Goal: Task Accomplishment & Management: Manage account settings

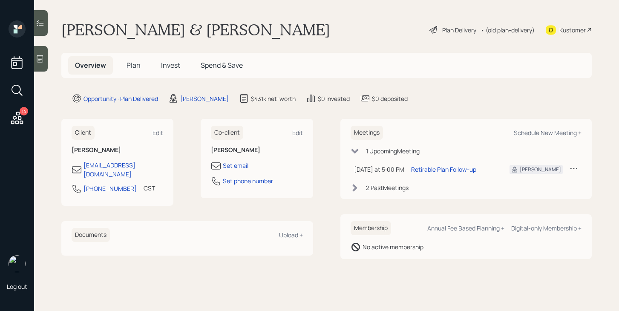
click at [447, 29] on div "Plan Delivery" at bounding box center [459, 30] width 34 height 9
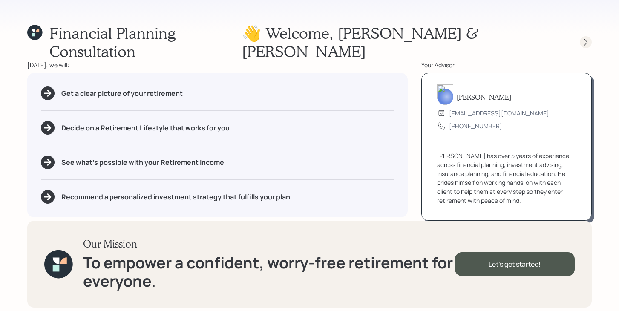
click at [587, 38] on icon at bounding box center [586, 42] width 9 height 9
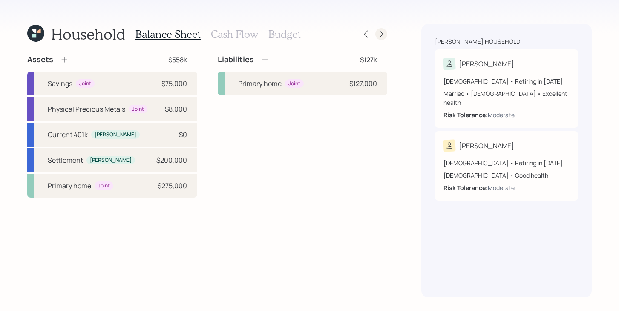
click at [380, 38] on icon at bounding box center [381, 34] width 9 height 9
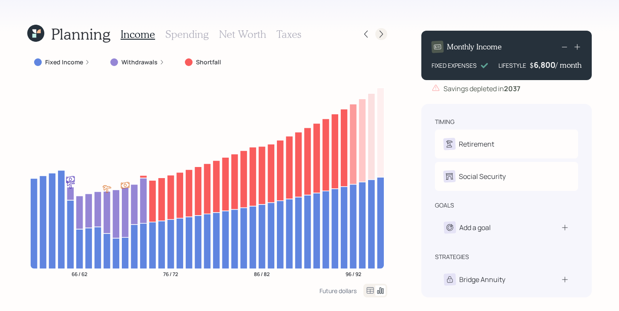
click at [380, 38] on icon at bounding box center [381, 34] width 9 height 9
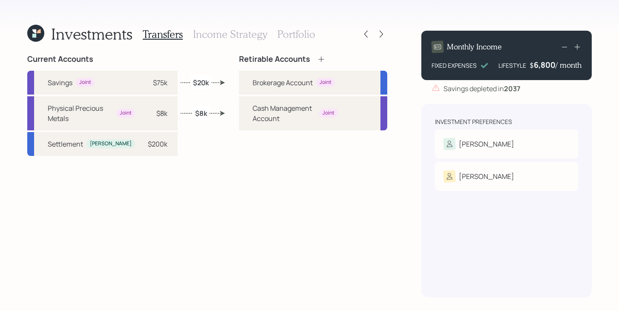
click at [380, 38] on icon at bounding box center [381, 34] width 9 height 9
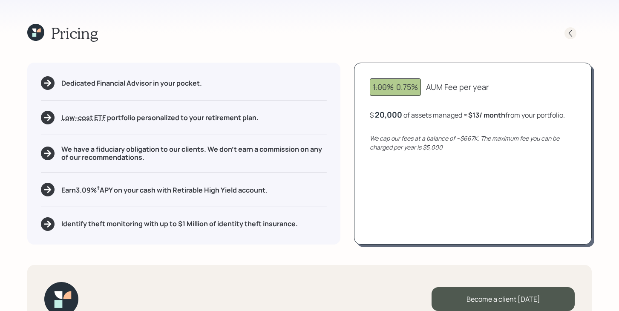
click at [569, 37] on icon at bounding box center [570, 33] width 9 height 9
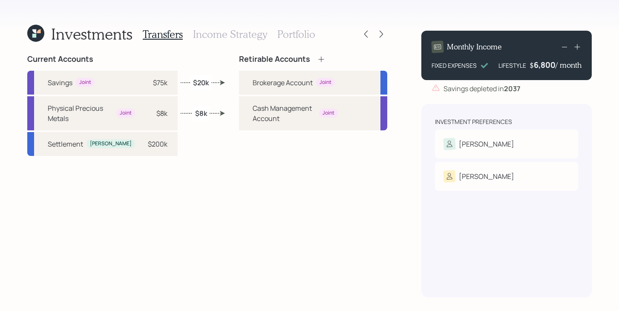
click at [227, 38] on h3 "Income Strategy" at bounding box center [230, 34] width 74 height 12
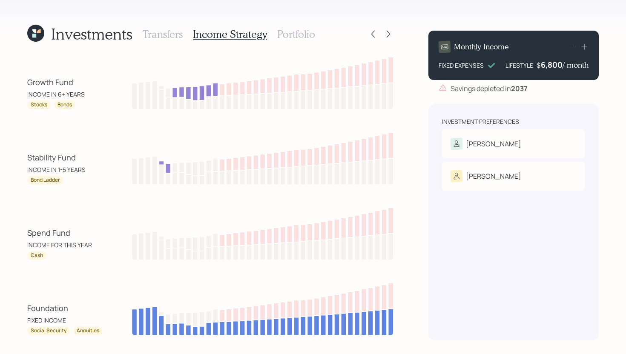
click at [36, 30] on icon at bounding box center [35, 33] width 17 height 17
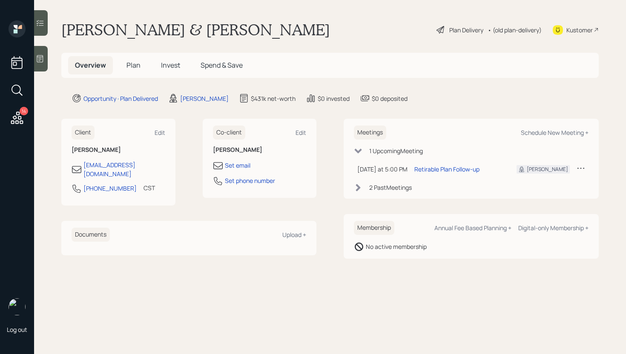
click at [133, 67] on span "Plan" at bounding box center [134, 65] width 14 height 9
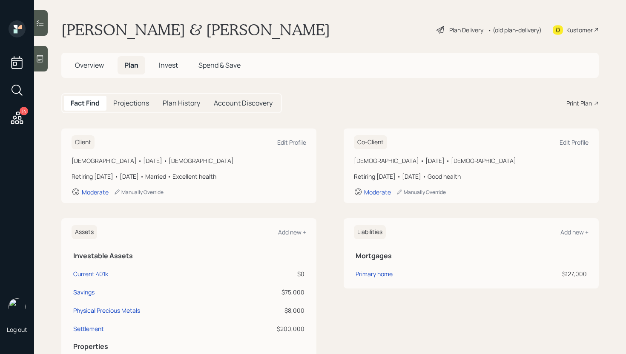
click at [169, 69] on span "Invest" at bounding box center [168, 65] width 19 height 9
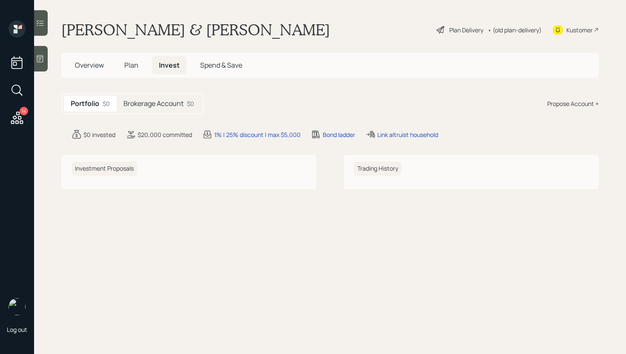
click at [136, 65] on span "Plan" at bounding box center [131, 65] width 14 height 9
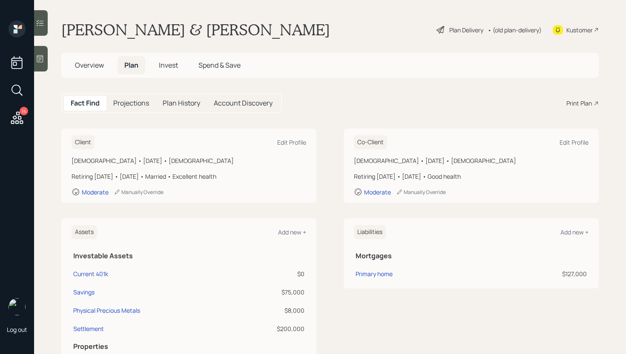
click at [464, 29] on div "Plan Delivery" at bounding box center [467, 30] width 34 height 9
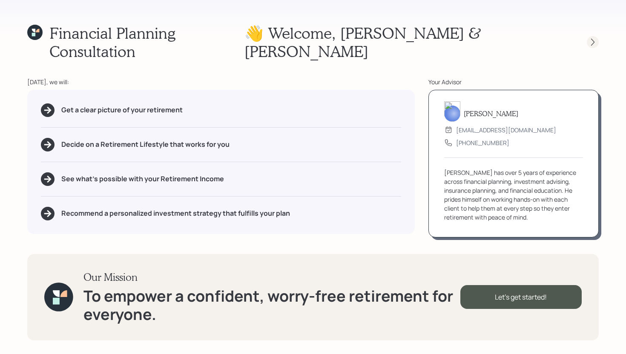
click at [588, 36] on div at bounding box center [593, 42] width 12 height 12
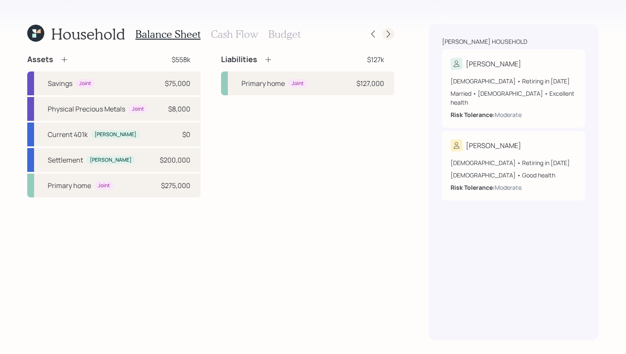
click at [386, 35] on icon at bounding box center [388, 34] width 9 height 9
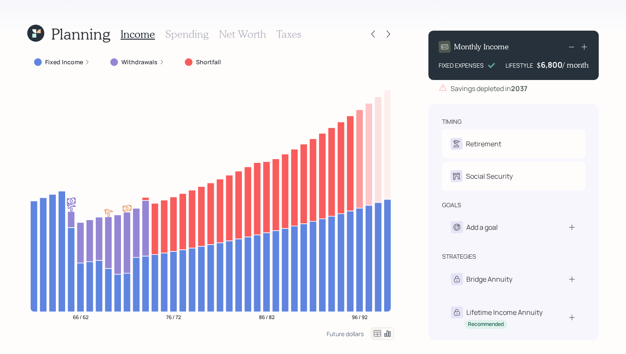
click at [386, 35] on icon at bounding box center [388, 34] width 9 height 9
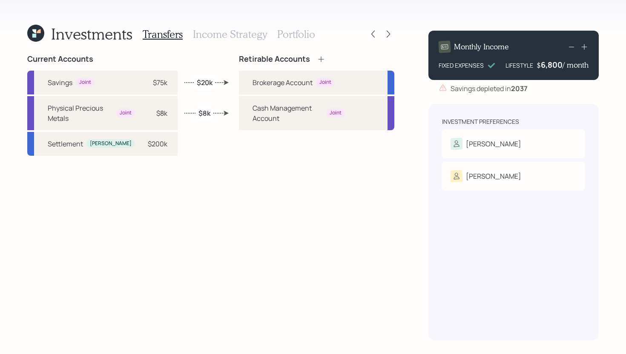
click at [386, 35] on icon at bounding box center [388, 34] width 9 height 9
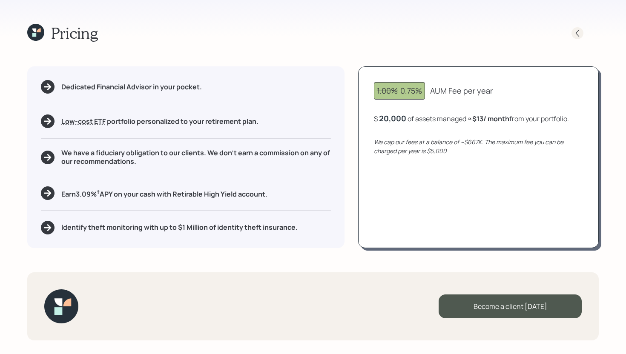
click at [576, 35] on icon at bounding box center [577, 33] width 9 height 9
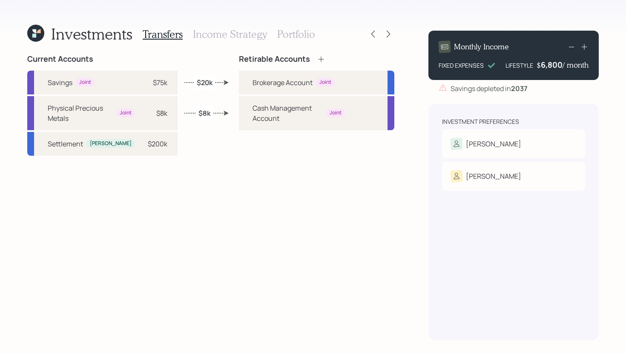
click at [258, 31] on h3 "Income Strategy" at bounding box center [230, 34] width 74 height 12
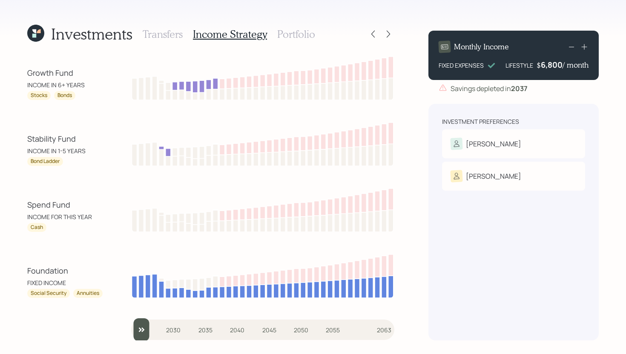
drag, startPoint x: 138, startPoint y: 333, endPoint x: 120, endPoint y: 327, distance: 19.7
click at [131, 311] on input "slider" at bounding box center [262, 330] width 263 height 23
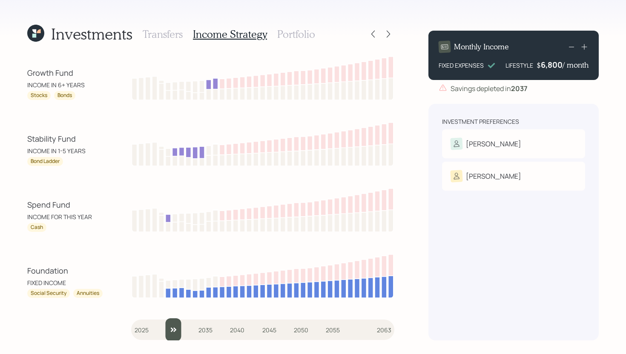
drag, startPoint x: 141, startPoint y: 329, endPoint x: 171, endPoint y: 326, distance: 30.4
click at [171, 311] on input "slider" at bounding box center [262, 330] width 263 height 23
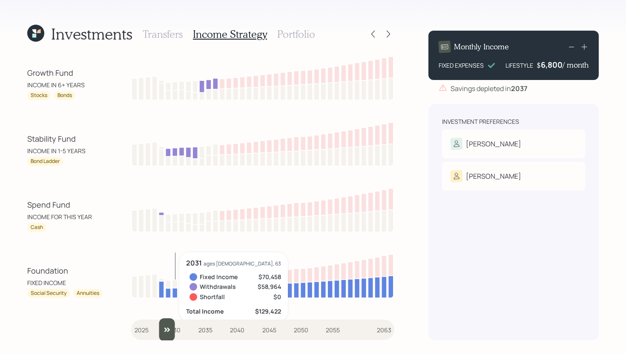
drag, startPoint x: 173, startPoint y: 332, endPoint x: 164, endPoint y: 332, distance: 8.1
click at [164, 311] on input "slider" at bounding box center [262, 330] width 263 height 23
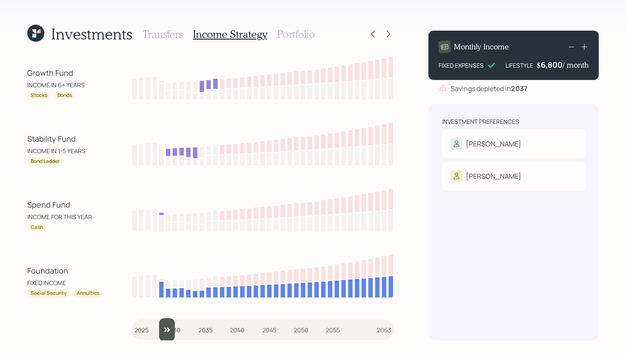
click at [168, 311] on input "slider" at bounding box center [262, 330] width 263 height 23
drag, startPoint x: 174, startPoint y: 333, endPoint x: 157, endPoint y: 331, distance: 17.1
click at [157, 311] on input "slider" at bounding box center [262, 330] width 263 height 23
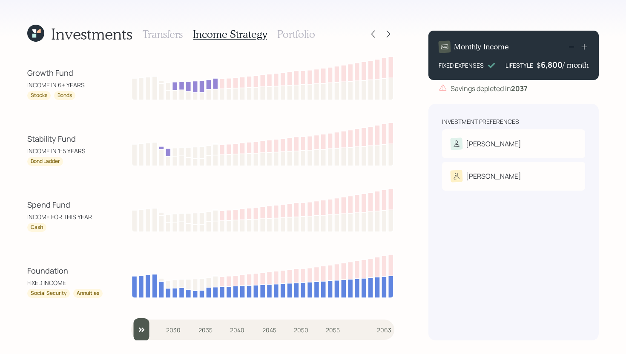
drag, startPoint x: 158, startPoint y: 328, endPoint x: 101, endPoint y: 328, distance: 57.5
click at [131, 311] on input "slider" at bounding box center [262, 330] width 263 height 23
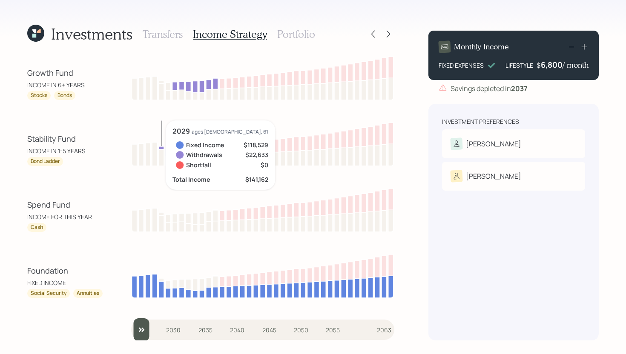
click at [142, 311] on input "slider" at bounding box center [262, 330] width 263 height 23
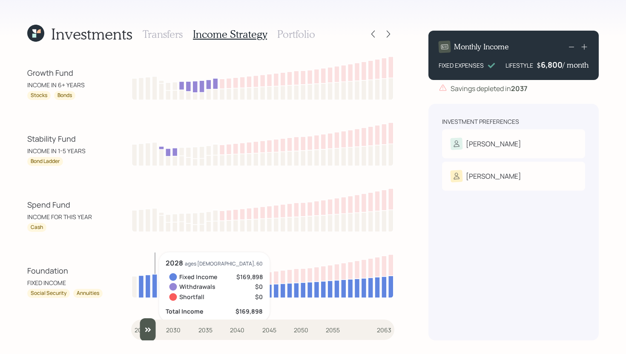
click at [154, 311] on input "slider" at bounding box center [262, 330] width 263 height 23
drag, startPoint x: 164, startPoint y: 334, endPoint x: 107, endPoint y: 333, distance: 57.1
type input "2025"
click at [131, 311] on input "slider" at bounding box center [262, 330] width 263 height 23
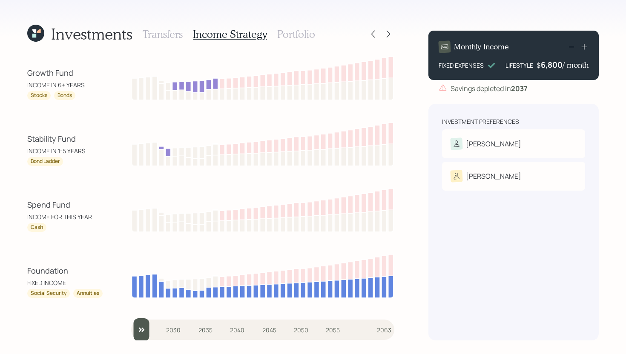
click at [309, 34] on h3 "Portfolio" at bounding box center [296, 34] width 38 height 12
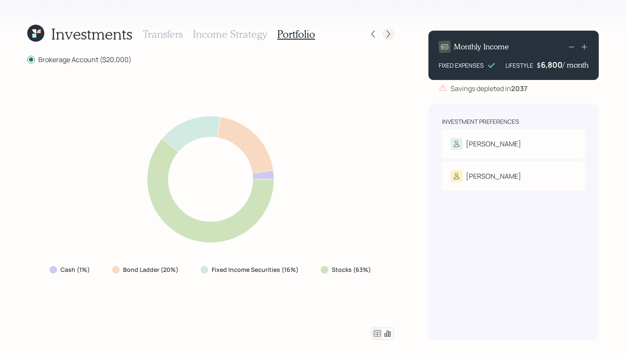
click at [390, 39] on div at bounding box center [389, 34] width 12 height 12
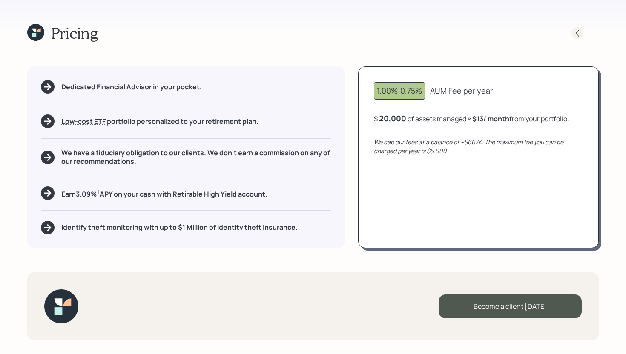
click at [579, 35] on icon at bounding box center [577, 33] width 9 height 9
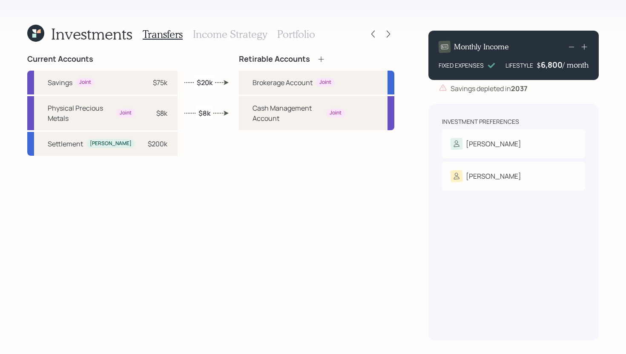
click at [234, 26] on div "Transfers Income Strategy Portfolio" at bounding box center [229, 34] width 173 height 20
click at [233, 37] on h3 "Income Strategy" at bounding box center [230, 34] width 74 height 12
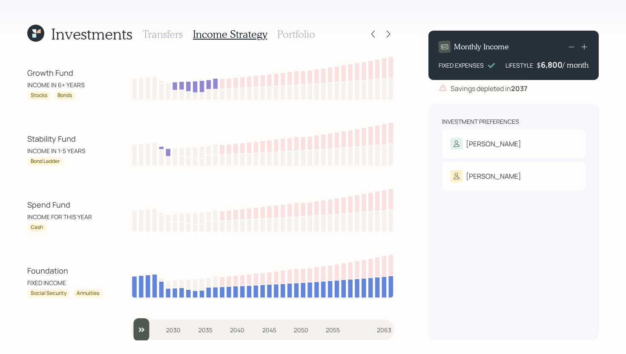
click at [170, 37] on h3 "Transfers" at bounding box center [163, 34] width 40 height 12
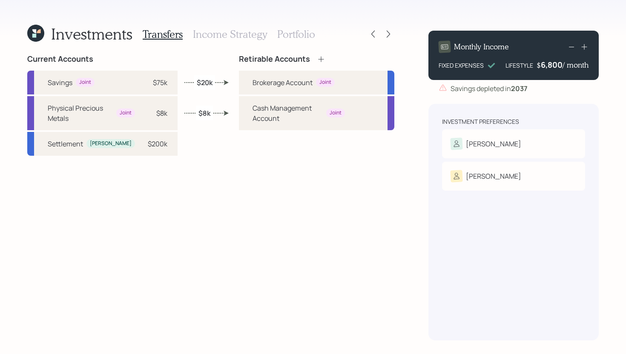
click at [114, 37] on h1 "Investments" at bounding box center [91, 34] width 81 height 18
click at [372, 33] on icon at bounding box center [373, 34] width 3 height 7
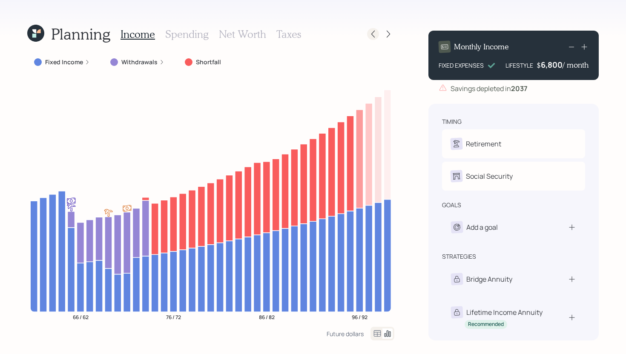
click at [368, 33] on div at bounding box center [373, 34] width 12 height 12
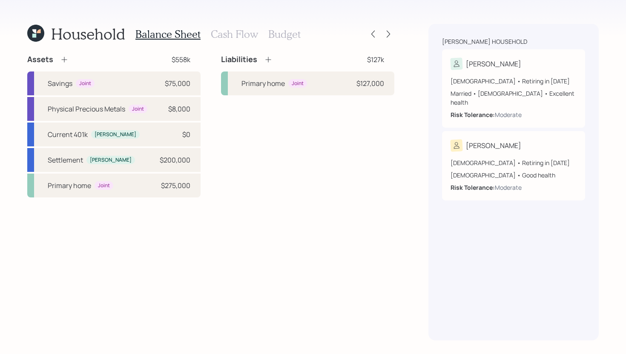
click at [230, 39] on h3 "Cash Flow" at bounding box center [234, 34] width 47 height 12
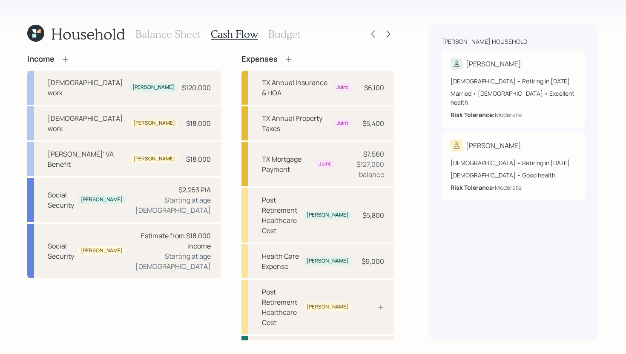
click at [290, 30] on h3 "Budget" at bounding box center [284, 34] width 32 height 12
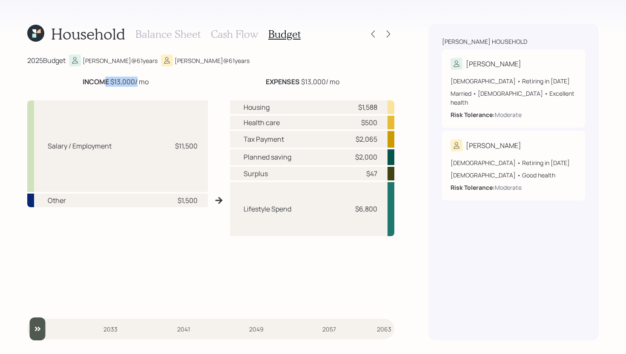
drag, startPoint x: 135, startPoint y: 84, endPoint x: 104, endPoint y: 84, distance: 30.7
click at [104, 84] on div "INCOME $13,000 / mo" at bounding box center [116, 82] width 66 height 10
click at [173, 81] on div "INCOME $13,000 / mo" at bounding box center [115, 82] width 176 height 10
click at [239, 37] on h3 "Cash Flow" at bounding box center [234, 34] width 47 height 12
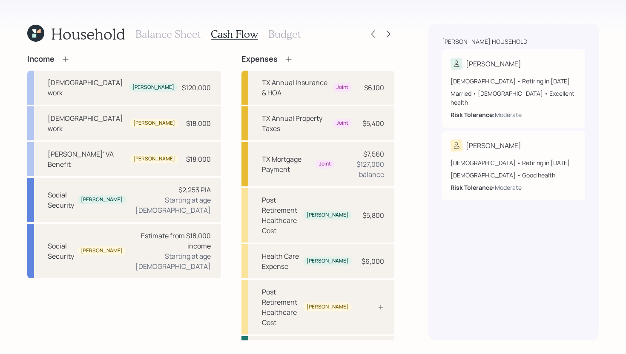
click at [287, 37] on h3 "Budget" at bounding box center [284, 34] width 32 height 12
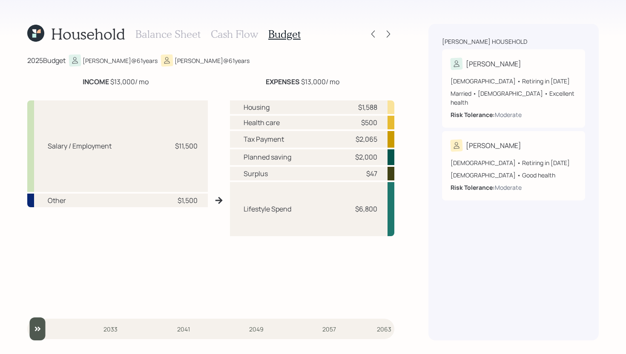
drag, startPoint x: 80, startPoint y: 81, endPoint x: 155, endPoint y: 84, distance: 74.6
click at [155, 84] on div "INCOME $13,000 / mo" at bounding box center [115, 82] width 176 height 10
drag, startPoint x: 266, startPoint y: 81, endPoint x: 355, endPoint y: 83, distance: 89.1
click at [355, 83] on div "EXPENSES $13,000 / mo" at bounding box center [302, 82] width 184 height 10
drag, startPoint x: 354, startPoint y: 141, endPoint x: 382, endPoint y: 140, distance: 28.6
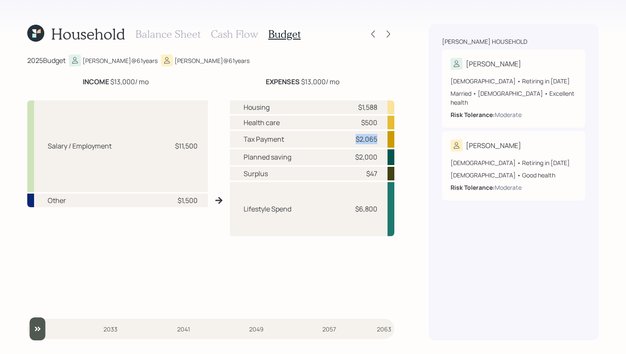
click at [382, 140] on div "Tax Payment $2,065" at bounding box center [312, 139] width 164 height 17
click at [401, 136] on div "Household Balance Sheet Cash Flow Budget 2025 Budget [PERSON_NAME] @ 61 years […" at bounding box center [313, 177] width 626 height 354
drag, startPoint x: 173, startPoint y: 147, endPoint x: 202, endPoint y: 147, distance: 29.0
click at [202, 147] on div "Salary / Employment $11,500" at bounding box center [117, 147] width 181 height 92
click at [216, 146] on div "Salary / Employment $11,500 Other $1,500 Housing $1,588 Health care $500 Tax Pa…" at bounding box center [210, 201] width 367 height 214
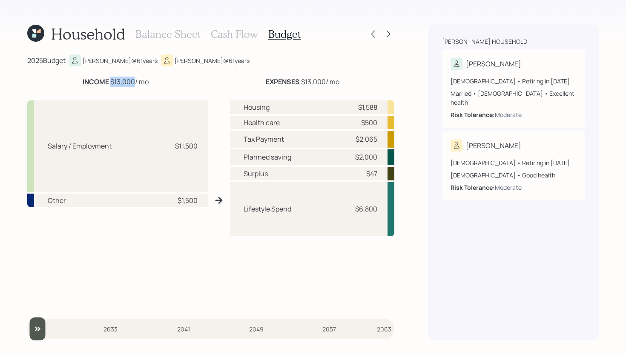
drag, startPoint x: 110, startPoint y: 81, endPoint x: 134, endPoint y: 81, distance: 24.3
click at [134, 81] on div "INCOME $13,000 / mo" at bounding box center [116, 82] width 66 height 10
click at [187, 84] on div "INCOME $13,000 / mo" at bounding box center [115, 82] width 176 height 10
click at [394, 32] on div at bounding box center [389, 34] width 12 height 12
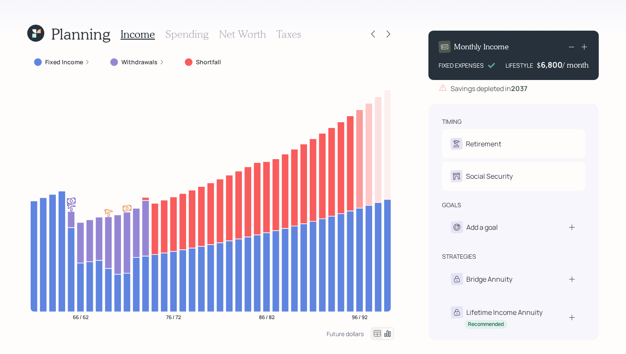
click at [394, 32] on div at bounding box center [389, 34] width 12 height 12
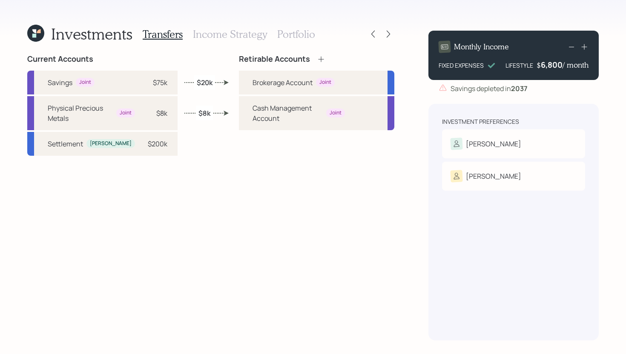
click at [240, 40] on h3 "Income Strategy" at bounding box center [230, 34] width 74 height 12
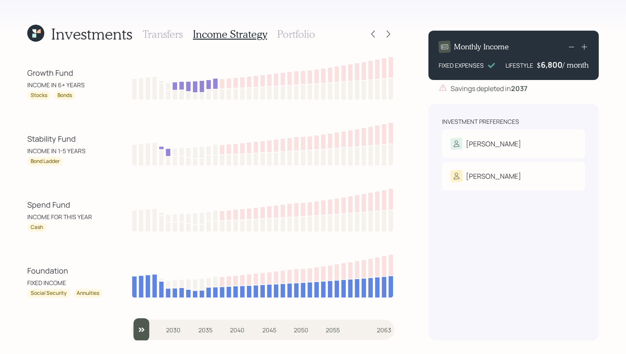
click at [287, 33] on h3 "Portfolio" at bounding box center [296, 34] width 38 height 12
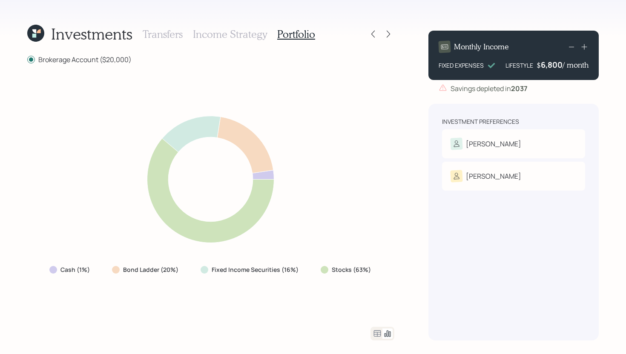
click at [384, 311] on icon at bounding box center [388, 334] width 10 height 10
click at [377, 311] on icon at bounding box center [377, 334] width 7 height 6
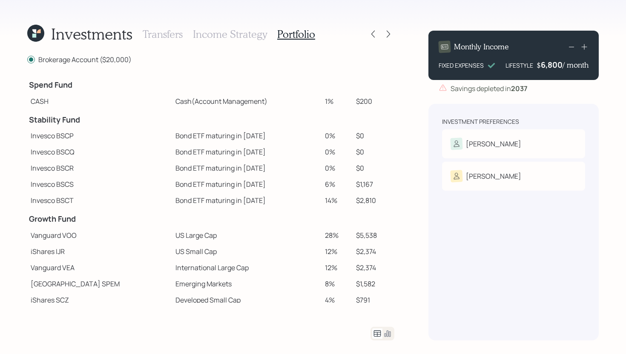
click at [149, 36] on h3 "Transfers" at bounding box center [163, 34] width 40 height 12
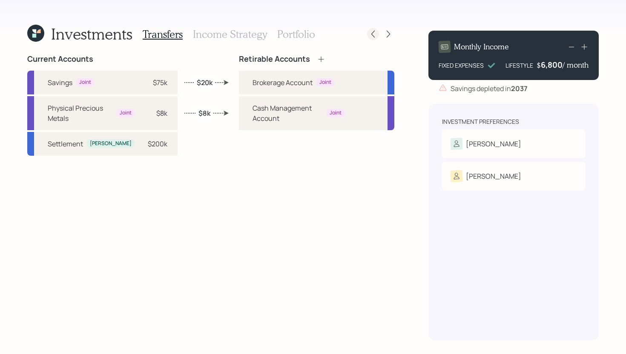
click at [372, 35] on icon at bounding box center [373, 34] width 3 height 7
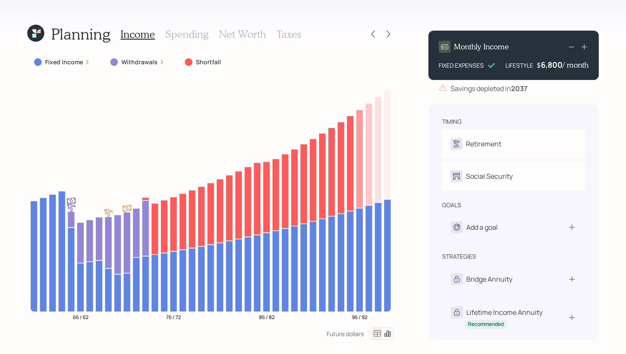
click at [372, 35] on icon at bounding box center [373, 34] width 3 height 7
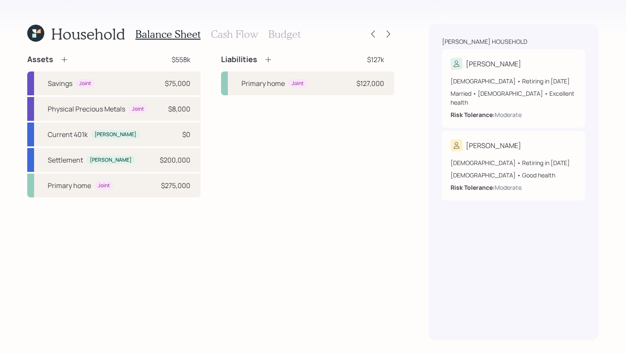
click at [236, 35] on h3 "Cash Flow" at bounding box center [234, 34] width 47 height 12
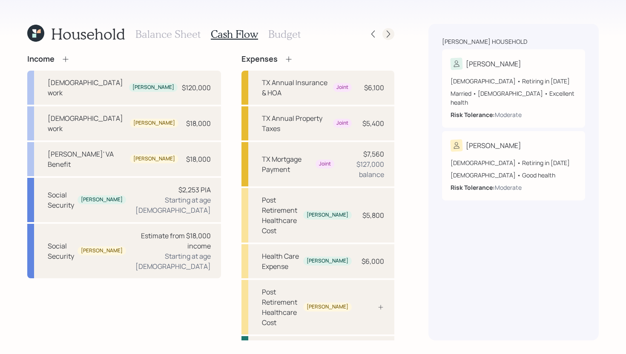
click at [390, 35] on icon at bounding box center [388, 34] width 9 height 9
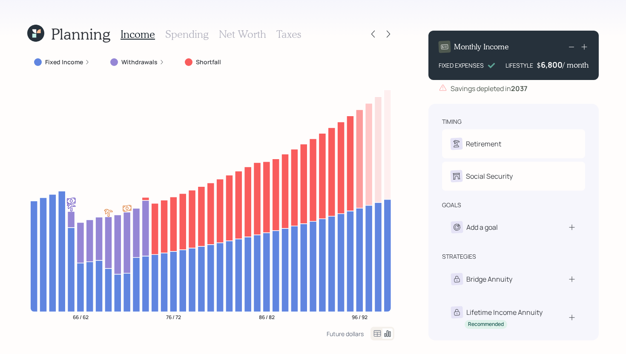
click at [390, 35] on icon at bounding box center [388, 34] width 9 height 9
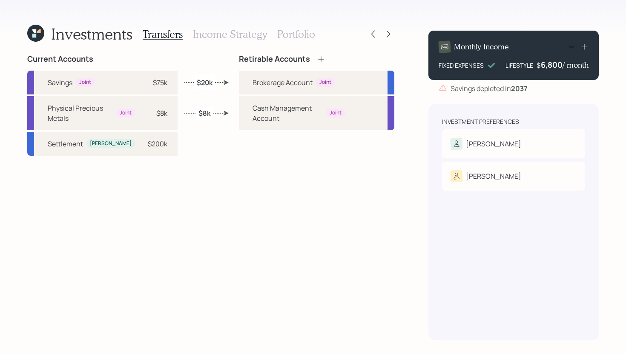
click at [390, 35] on icon at bounding box center [388, 34] width 9 height 9
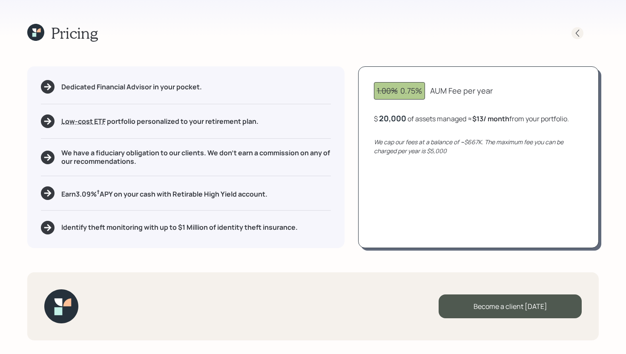
click at [577, 34] on icon at bounding box center [577, 33] width 9 height 9
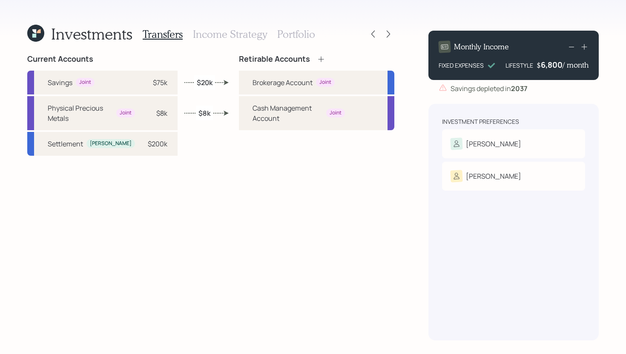
click at [233, 36] on h3 "Income Strategy" at bounding box center [230, 34] width 74 height 12
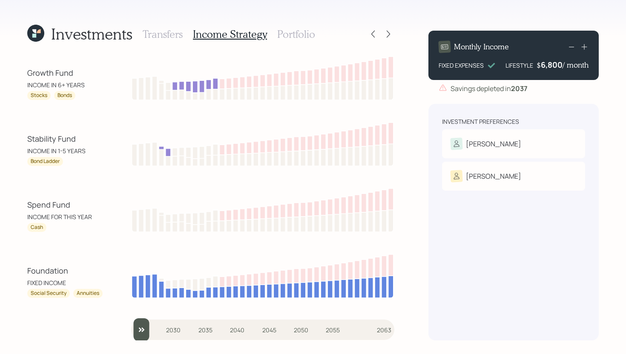
click at [174, 37] on h3 "Transfers" at bounding box center [163, 34] width 40 height 12
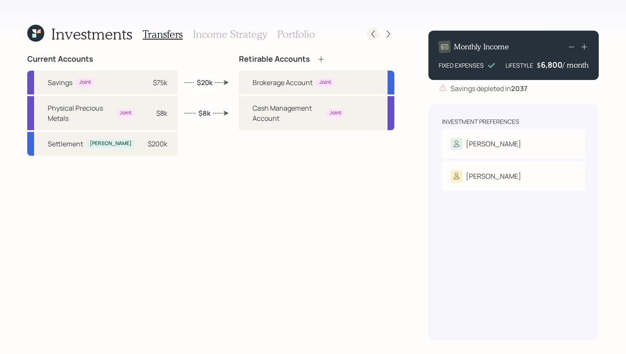
click at [374, 34] on icon at bounding box center [373, 34] width 9 height 9
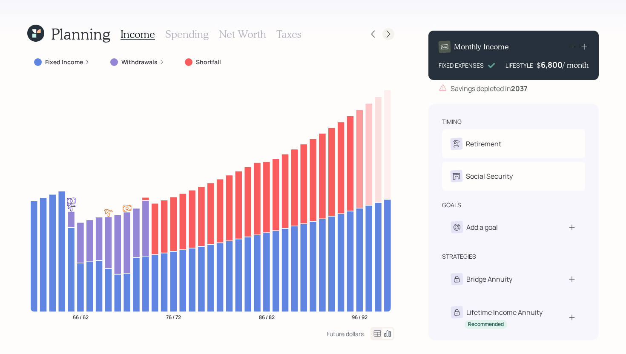
click at [390, 33] on icon at bounding box center [388, 34] width 9 height 9
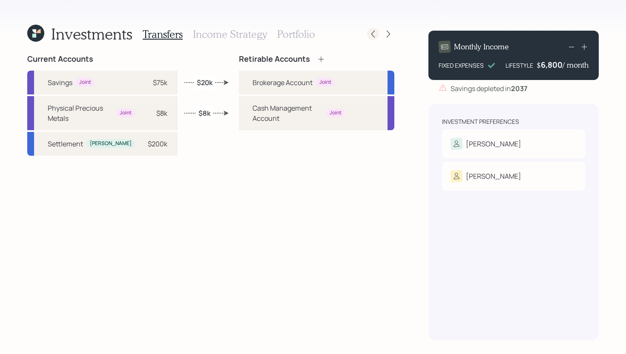
click at [371, 35] on icon at bounding box center [373, 34] width 9 height 9
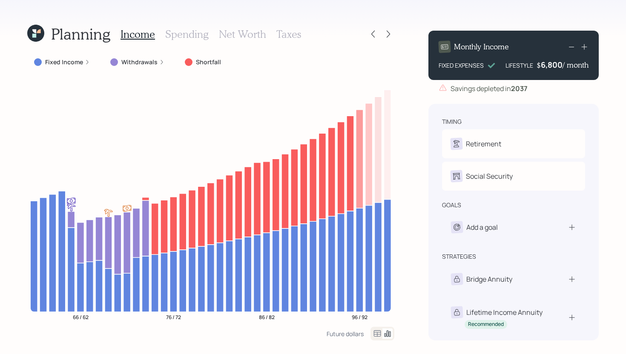
click at [371, 35] on icon at bounding box center [373, 34] width 9 height 9
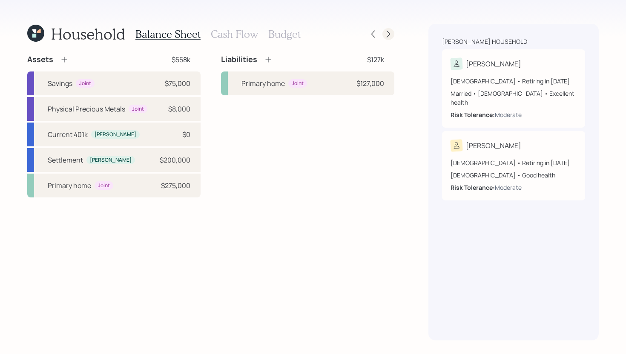
click at [392, 35] on div at bounding box center [389, 34] width 12 height 12
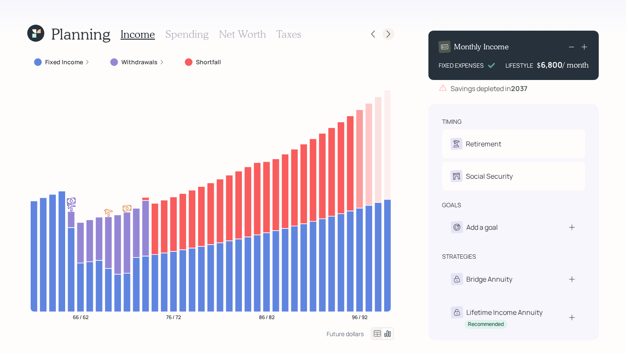
click at [386, 35] on icon at bounding box center [388, 34] width 9 height 9
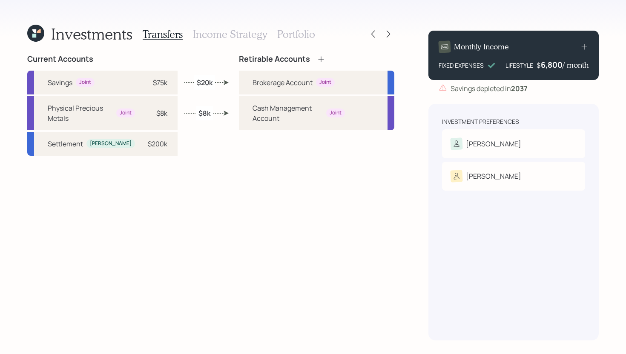
click at [241, 37] on h3 "Income Strategy" at bounding box center [230, 34] width 74 height 12
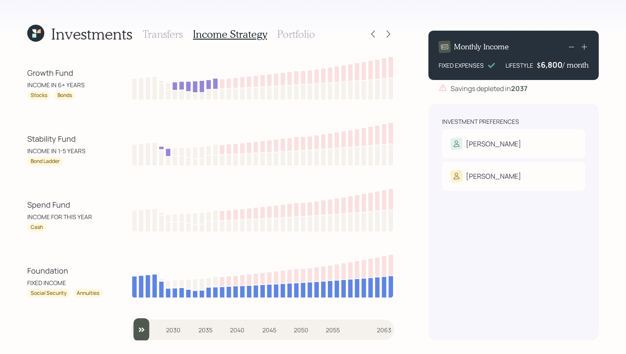
click at [296, 37] on h3 "Portfolio" at bounding box center [296, 34] width 38 height 12
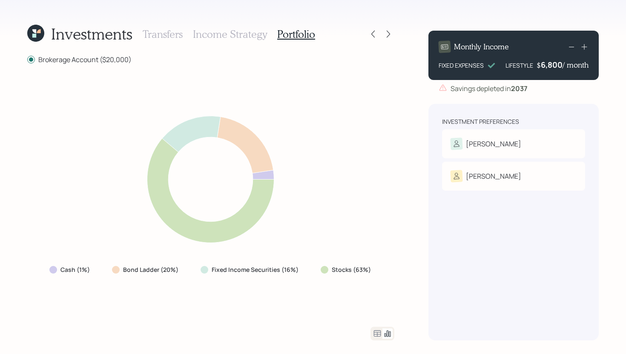
click at [379, 311] on icon at bounding box center [377, 334] width 10 height 10
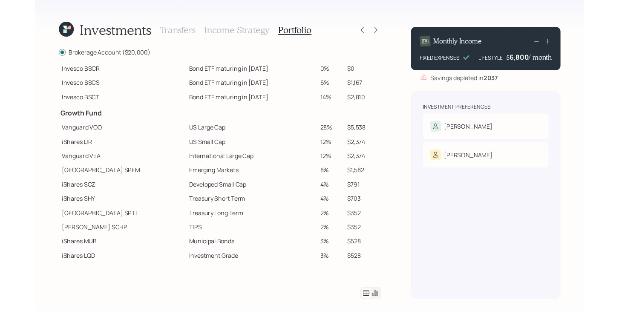
scroll to position [118, 0]
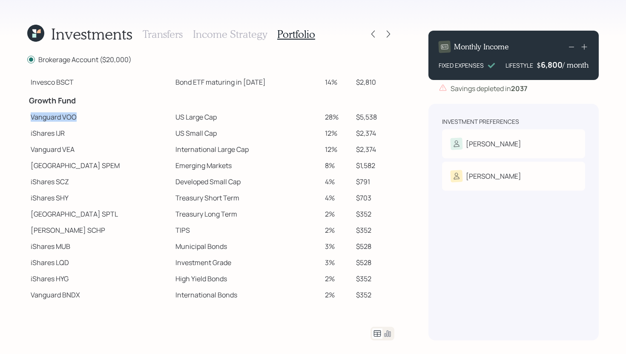
drag, startPoint x: 28, startPoint y: 117, endPoint x: 87, endPoint y: 117, distance: 59.7
click at [87, 117] on td "Vanguard VOO" at bounding box center [99, 117] width 145 height 16
drag, startPoint x: 313, startPoint y: 118, endPoint x: 332, endPoint y: 118, distance: 19.2
click at [332, 118] on td "28%" at bounding box center [337, 117] width 31 height 16
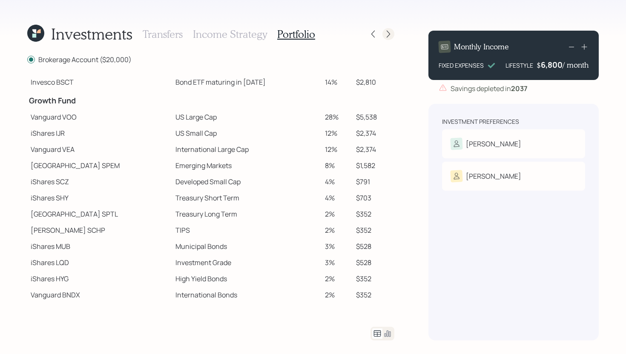
click at [392, 37] on icon at bounding box center [388, 34] width 9 height 9
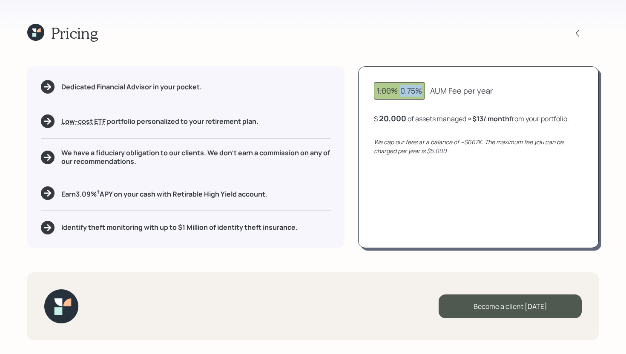
drag, startPoint x: 401, startPoint y: 91, endPoint x: 421, endPoint y: 91, distance: 19.6
click at [421, 91] on div "1.00% 0.75%" at bounding box center [399, 91] width 45 height 12
click at [501, 94] on div "1.00% 0.75% AUM Fee per year" at bounding box center [478, 90] width 209 height 17
drag, startPoint x: 475, startPoint y: 119, endPoint x: 519, endPoint y: 119, distance: 43.9
click at [519, 119] on div "$ 20,000 of assets managed ≈ $13 / month from your portfolio ." at bounding box center [471, 118] width 195 height 11
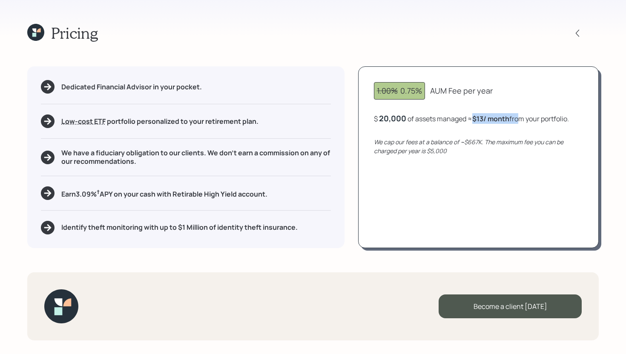
click at [519, 119] on div "$ 20,000 of assets managed ≈ $13 / month from your portfolio ." at bounding box center [471, 118] width 195 height 11
click at [421, 93] on div "1.00% 0.75%" at bounding box center [399, 91] width 45 height 12
drag, startPoint x: 422, startPoint y: 93, endPoint x: 402, endPoint y: 93, distance: 20.5
click at [402, 93] on div "1.00% 0.75%" at bounding box center [399, 91] width 45 height 12
click at [455, 103] on div "1.00% 0.75% AUM Fee per year $ 20,000 of assets managed ≈ $13 / month from your…" at bounding box center [478, 157] width 241 height 182
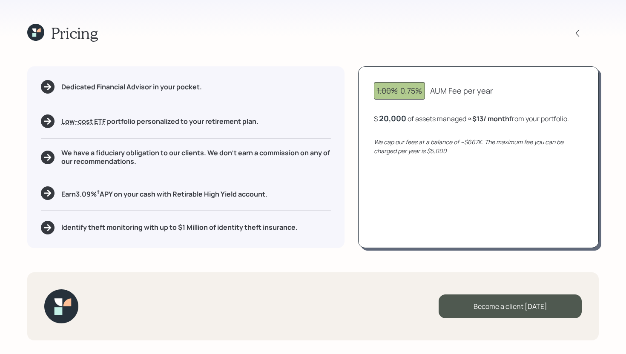
click at [501, 294] on div "Become a client [DATE]" at bounding box center [313, 307] width 572 height 68
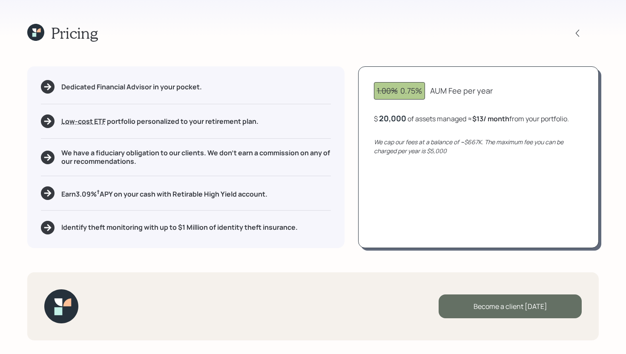
click at [499, 300] on div "Become a client [DATE]" at bounding box center [510, 307] width 143 height 24
click at [465, 303] on div "Go to Altruist" at bounding box center [510, 307] width 143 height 24
